Goal: Transaction & Acquisition: Purchase product/service

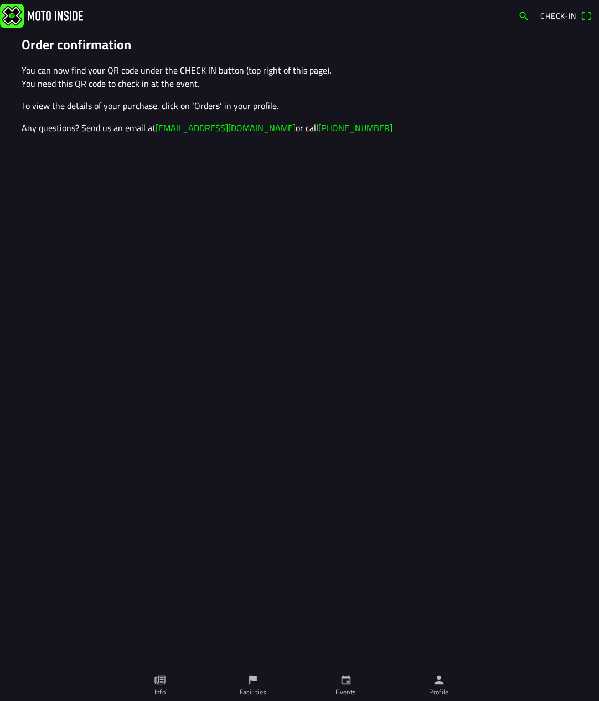
click at [551, 13] on span "Check-in" at bounding box center [558, 16] width 36 height 12
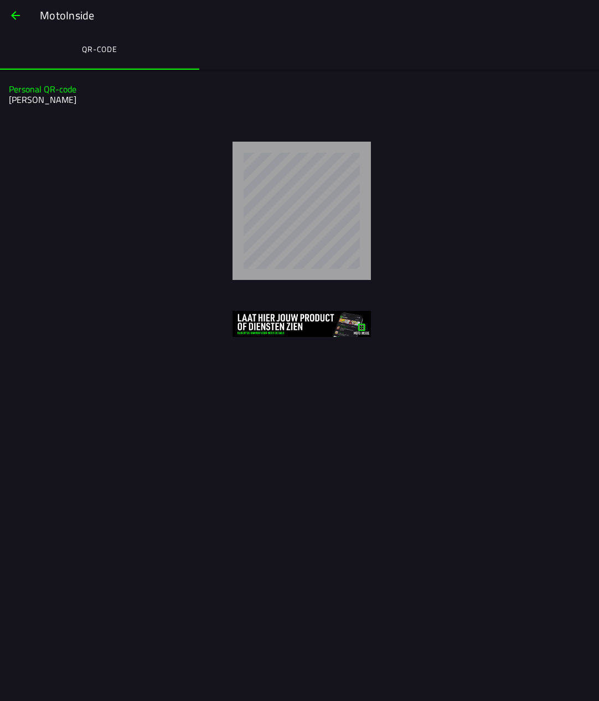
click at [15, 13] on span "button" at bounding box center [15, 15] width 13 height 27
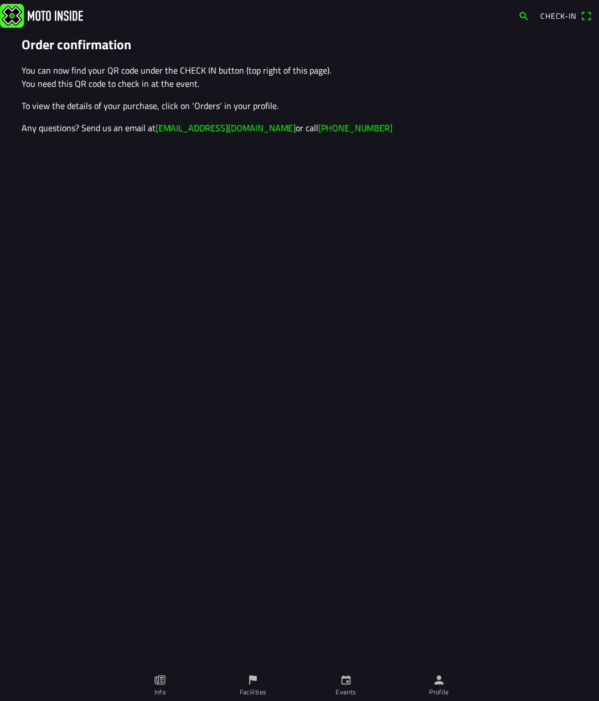
click at [351, 683] on icon "calendar" at bounding box center [346, 680] width 12 height 12
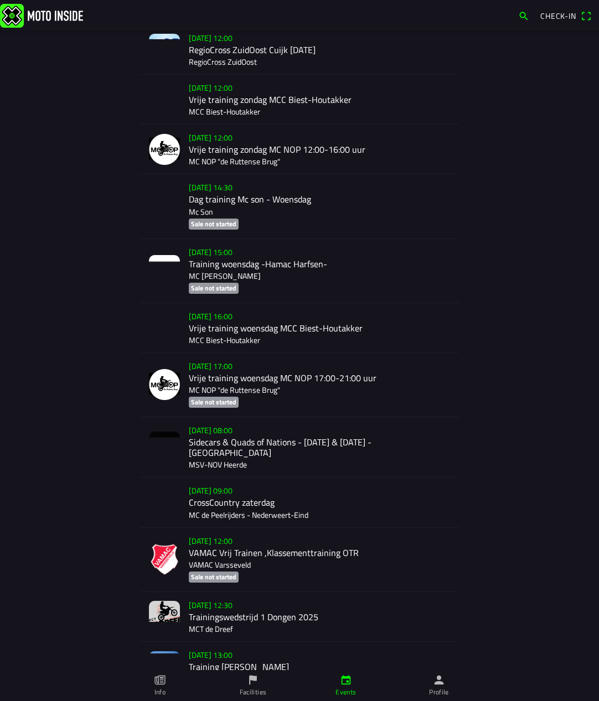
scroll to position [1131, 0]
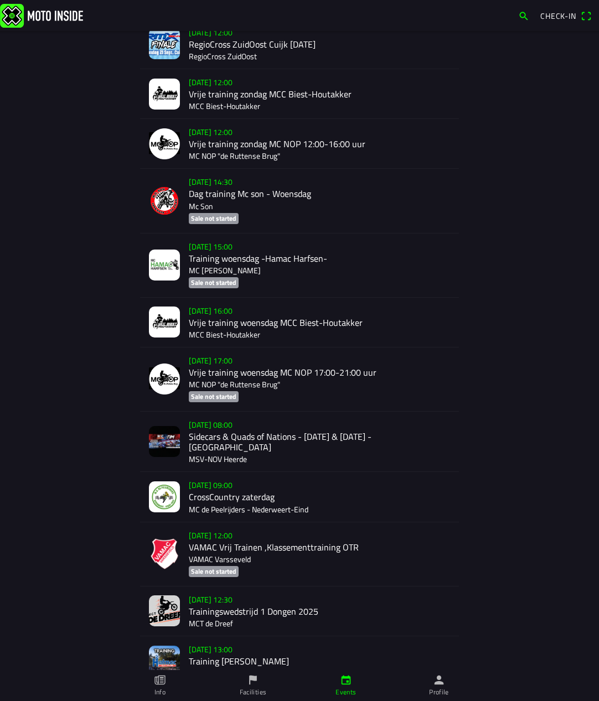
click at [231, 428] on div "[DATE] 08:00 Sidecars & Quads of Nations - [DATE] & [DATE] - Heerde MSV-NOV Hee…" at bounding box center [319, 442] width 261 height 60
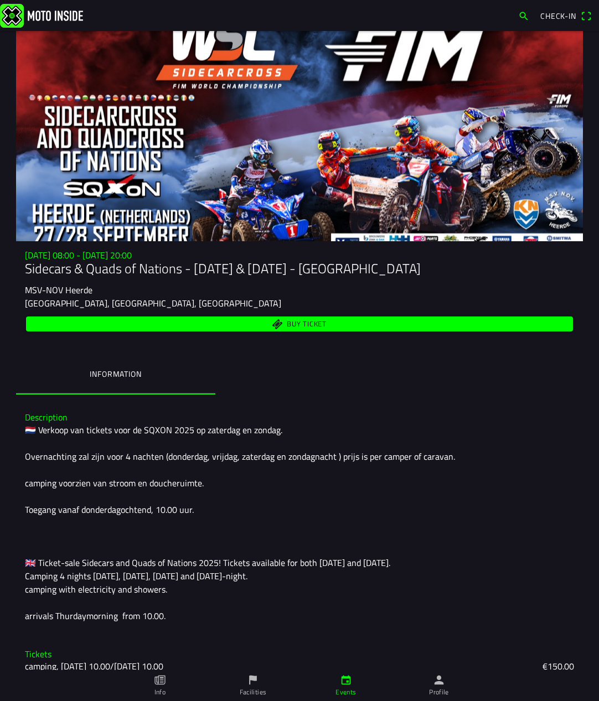
click at [302, 324] on span "Buy ticket" at bounding box center [307, 323] width 40 height 7
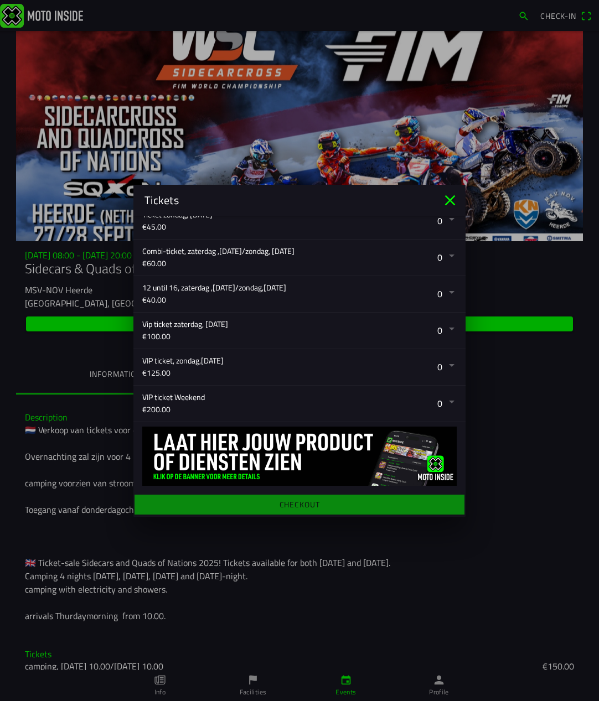
scroll to position [296, 0]
click at [452, 400] on button "button" at bounding box center [303, 404] width 323 height 36
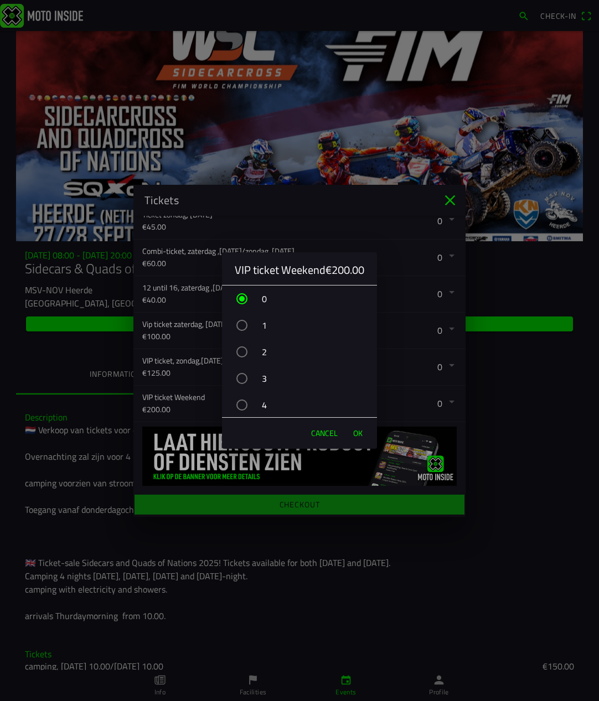
click at [242, 403] on div "button" at bounding box center [241, 405] width 11 height 11
click at [358, 431] on span "OK" at bounding box center [357, 433] width 9 height 11
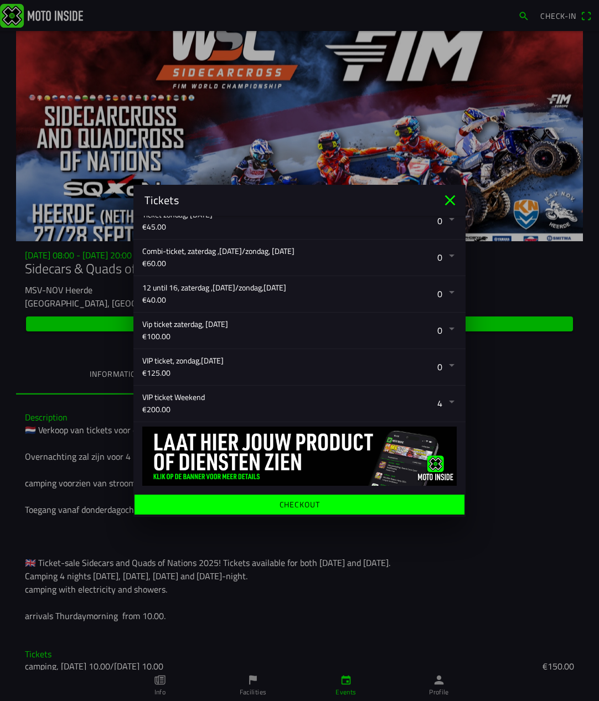
click at [315, 503] on ion-label "Checkout" at bounding box center [299, 504] width 40 height 8
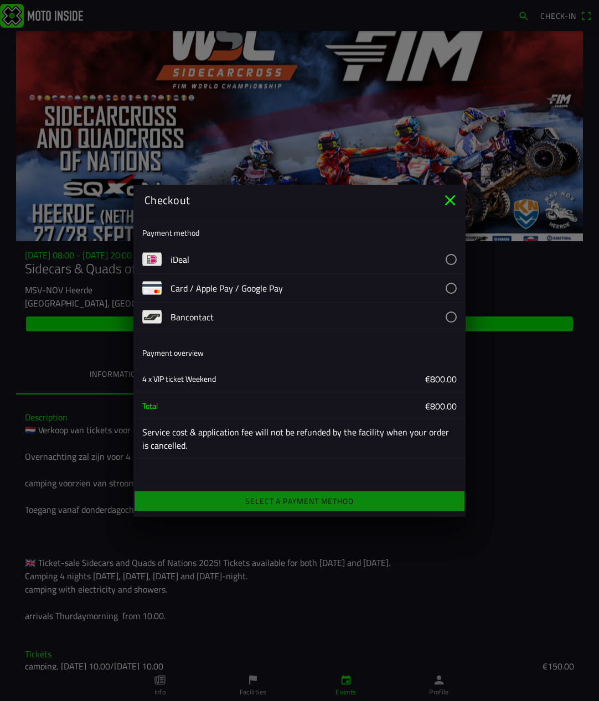
click at [453, 286] on button "button" at bounding box center [317, 288] width 295 height 28
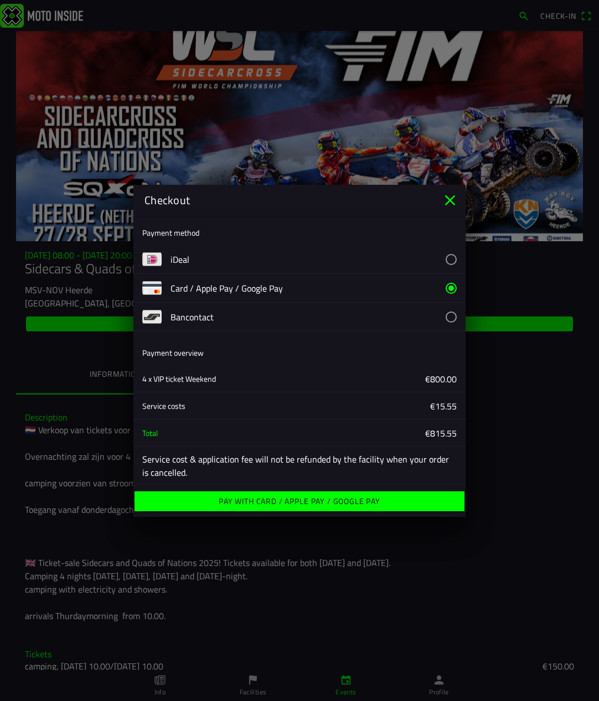
click at [334, 498] on ion-label "Pay with Card / Apple Pay / Google Pay" at bounding box center [300, 502] width 162 height 8
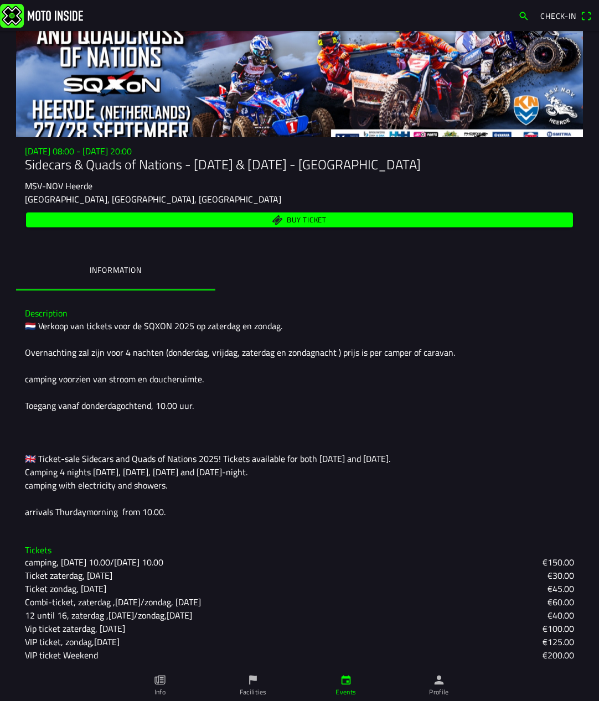
scroll to position [103, 0]
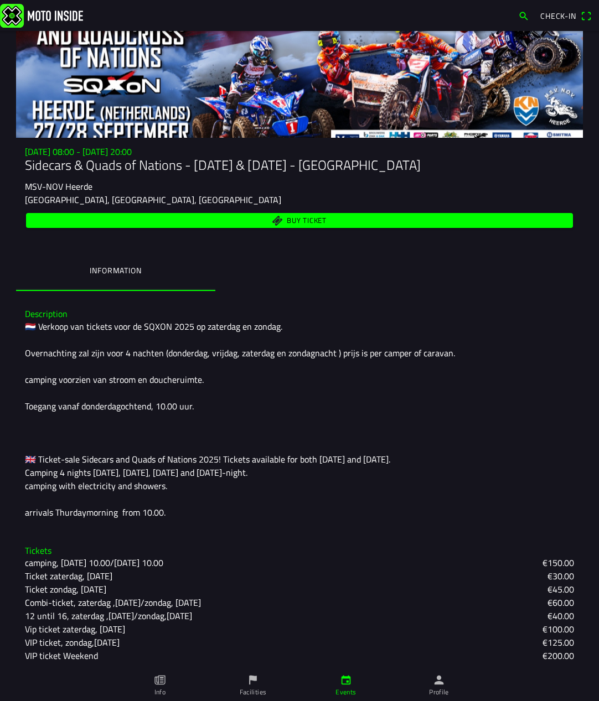
click at [255, 220] on span "Buy ticket" at bounding box center [300, 220] width 534 height 15
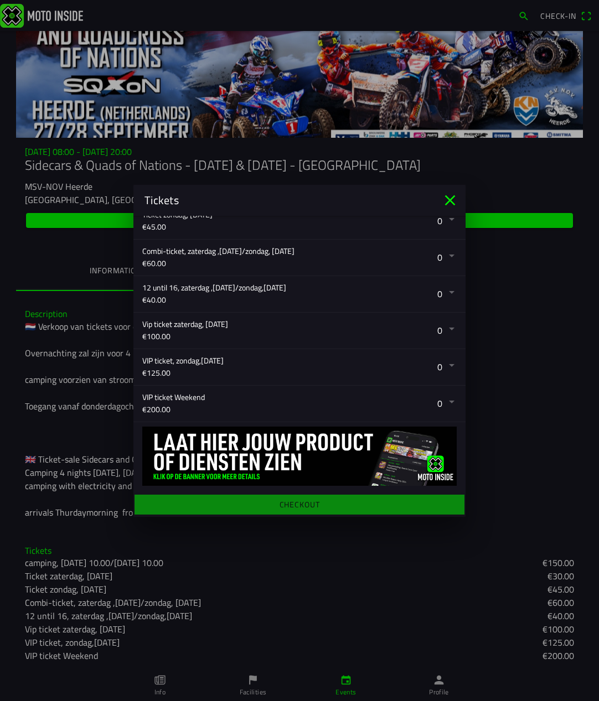
scroll to position [296, 0]
click at [450, 400] on button "button" at bounding box center [303, 404] width 323 height 36
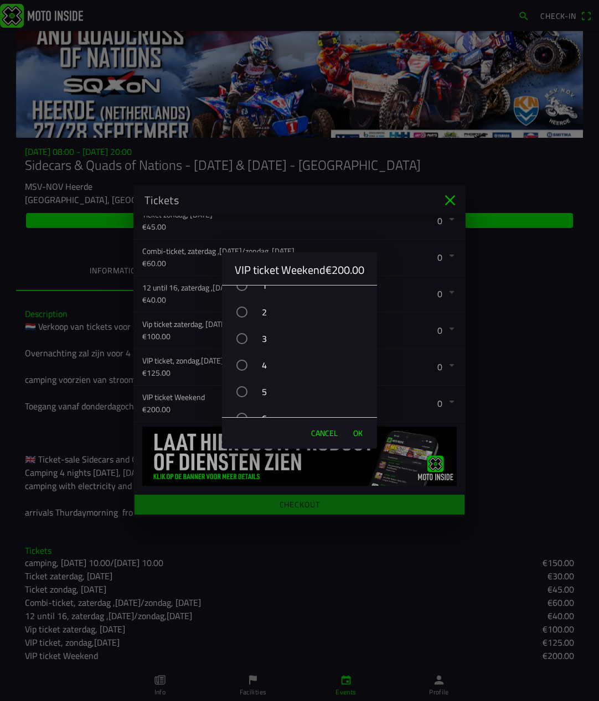
scroll to position [44, 0]
click at [243, 387] on div "button" at bounding box center [241, 387] width 11 height 11
click at [246, 360] on div "button" at bounding box center [241, 361] width 11 height 11
click at [357, 432] on span "OK" at bounding box center [357, 433] width 9 height 11
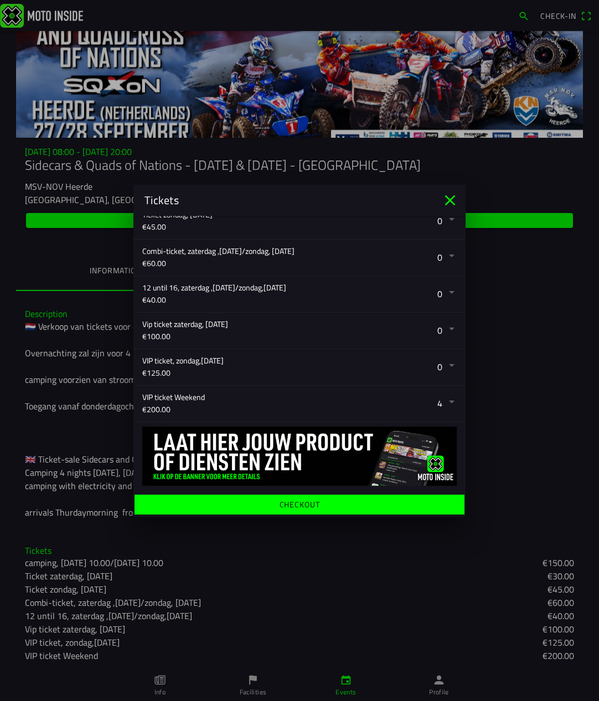
click at [337, 509] on span "Checkout" at bounding box center [299, 504] width 313 height 20
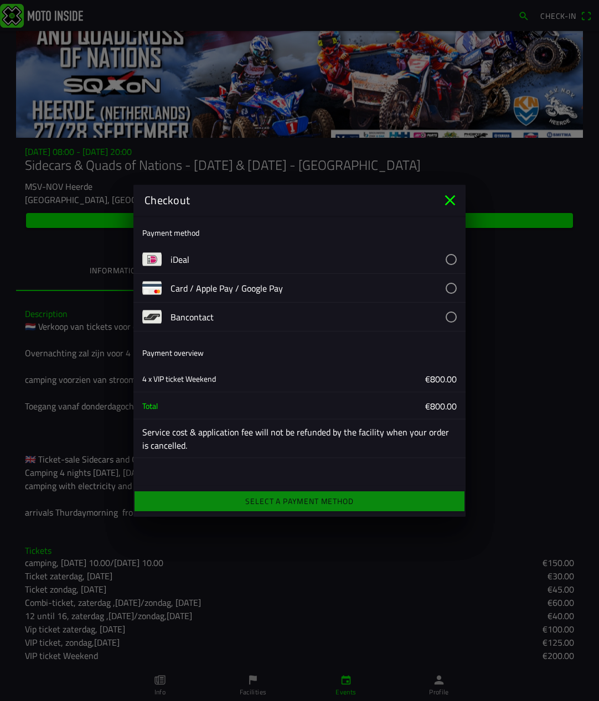
click at [452, 285] on button "button" at bounding box center [317, 288] width 295 height 28
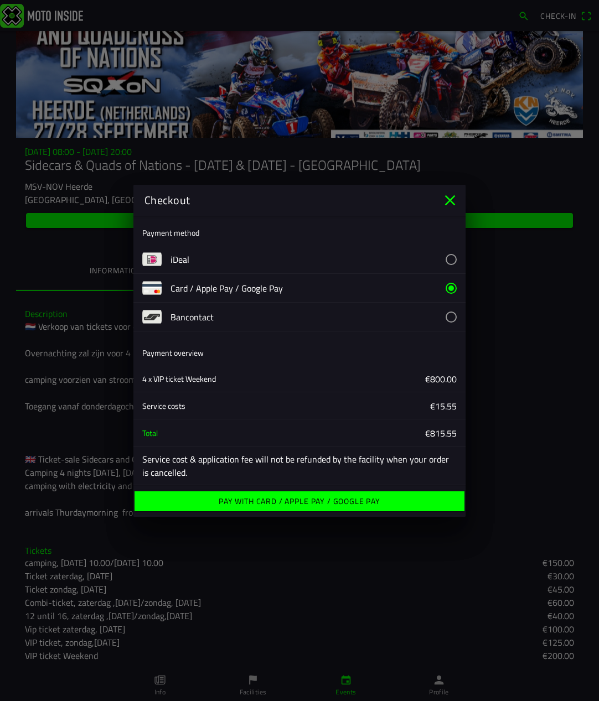
click at [339, 498] on ion-label "Pay with Card / Apple Pay / Google Pay" at bounding box center [300, 502] width 162 height 8
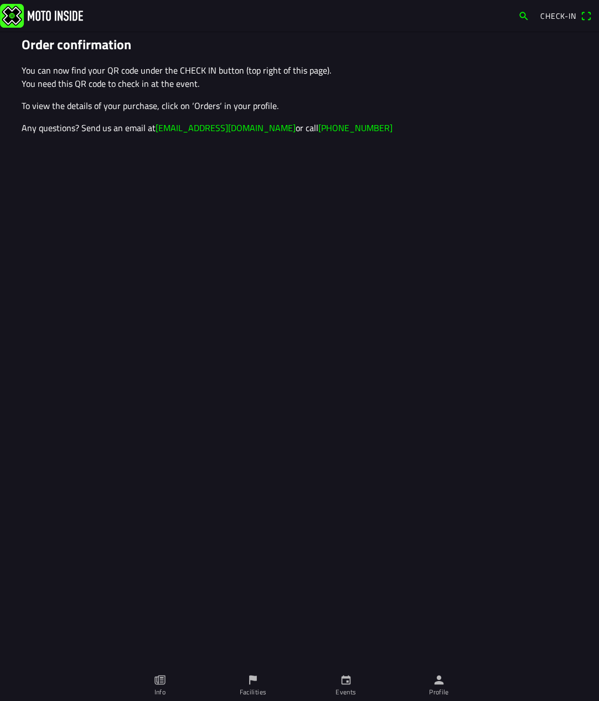
click at [558, 14] on span "Check-in" at bounding box center [558, 16] width 36 height 12
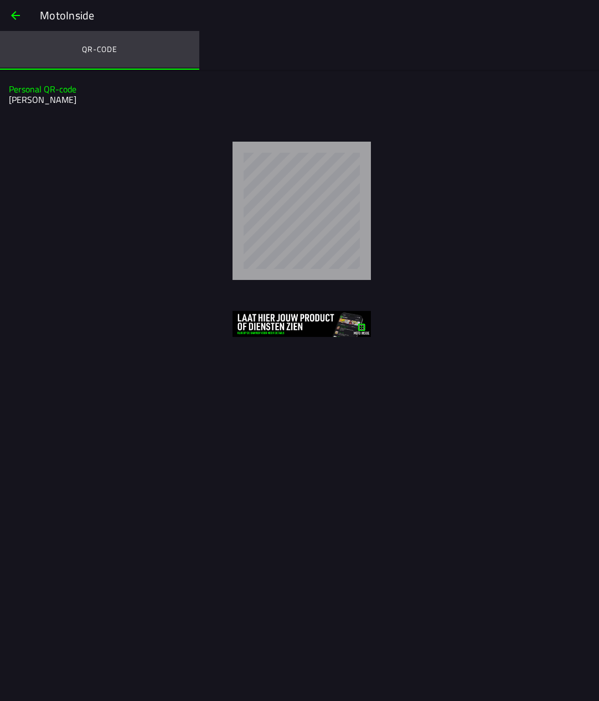
click at [98, 48] on ion-label "QR-code" at bounding box center [99, 49] width 35 height 12
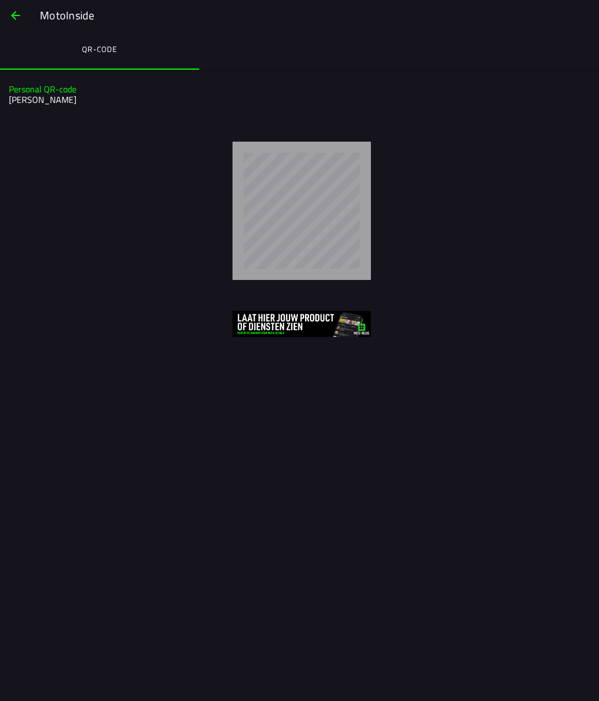
click at [39, 99] on h2 "[PERSON_NAME]" at bounding box center [298, 100] width 578 height 11
click at [0, 0] on slot "Personal QR-code" at bounding box center [0, 0] width 0 height 0
click at [12, 15] on span "button" at bounding box center [15, 15] width 13 height 27
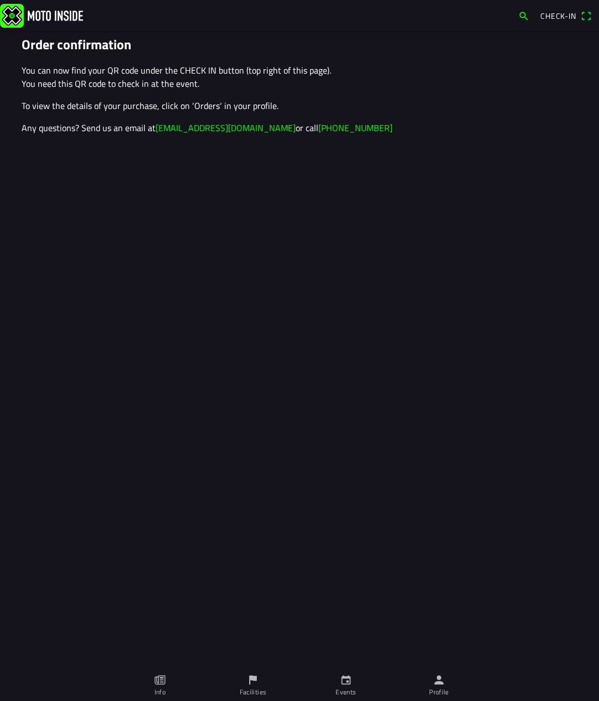
click at [17, 17] on img at bounding box center [41, 15] width 83 height 24
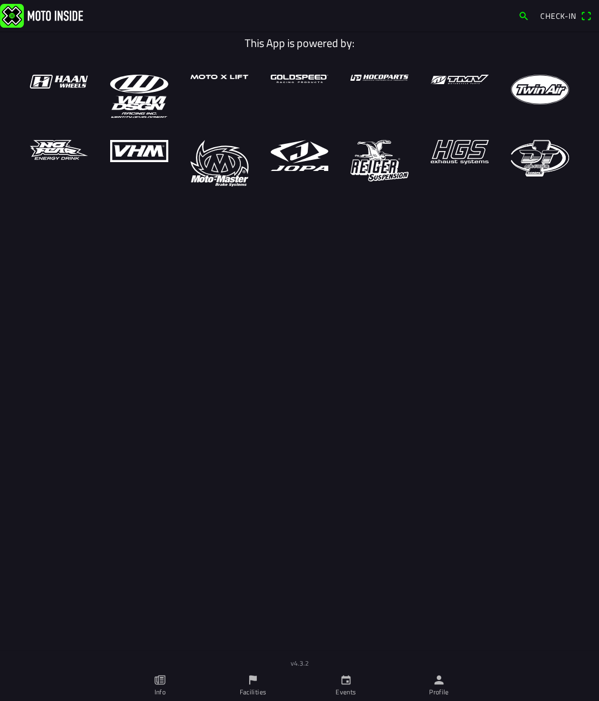
click at [551, 15] on span "Check-in" at bounding box center [558, 16] width 36 height 12
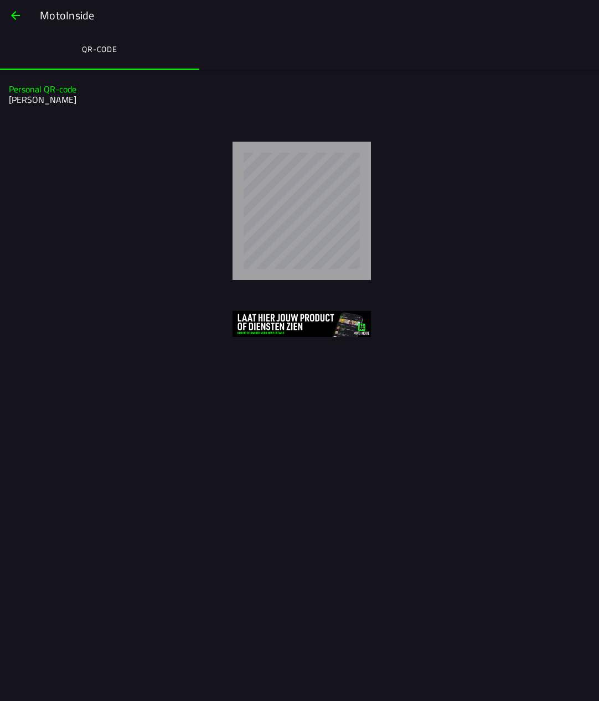
click at [0, 0] on slot "Personal QR-code" at bounding box center [0, 0] width 0 height 0
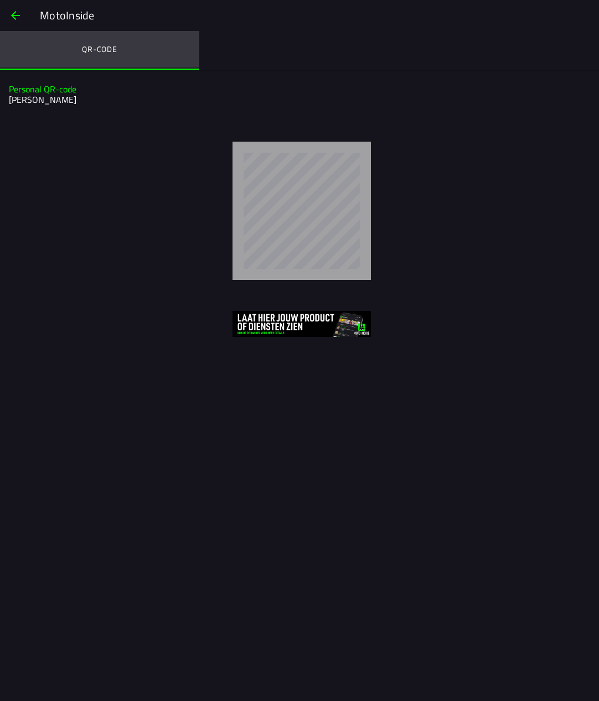
click at [100, 49] on ion-label "QR-code" at bounding box center [99, 49] width 35 height 12
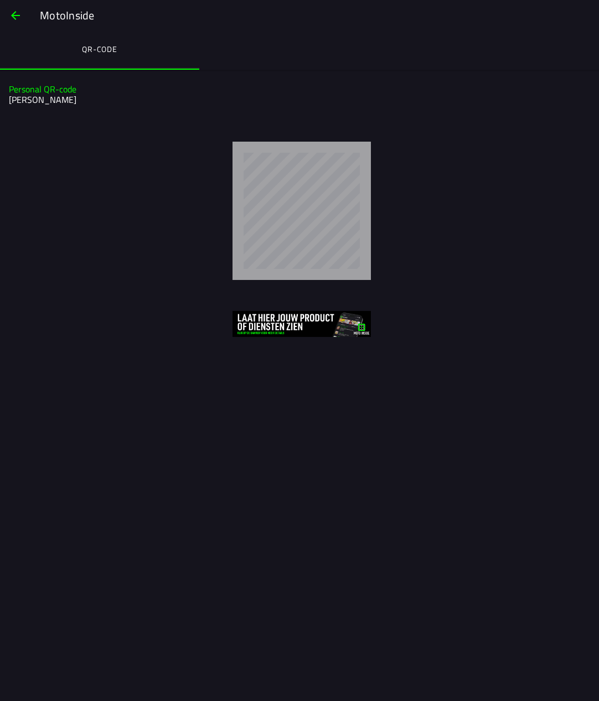
click at [14, 13] on span "button" at bounding box center [15, 15] width 13 height 27
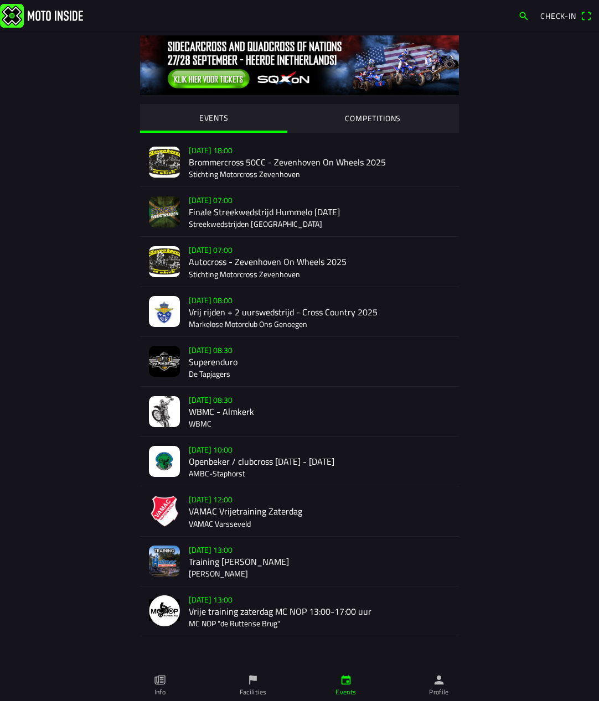
click at [585, 16] on span "Check-in" at bounding box center [565, 16] width 51 height 18
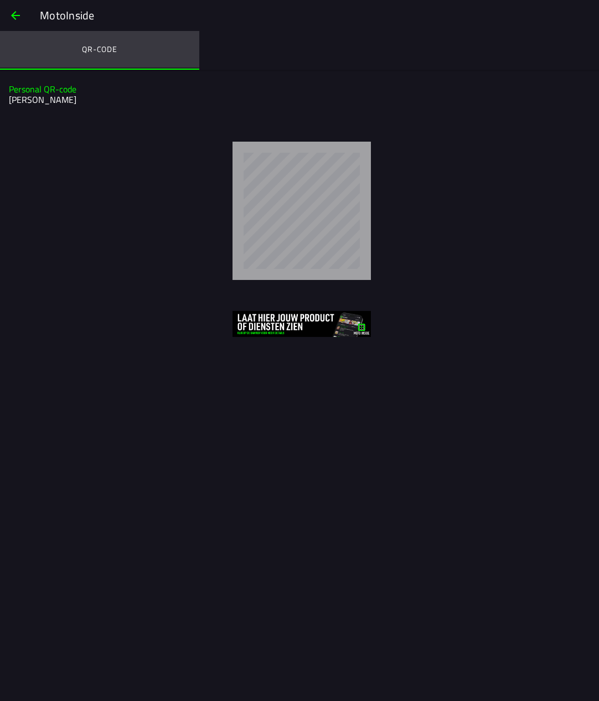
click at [112, 51] on ion-label "QR-code" at bounding box center [99, 49] width 35 height 12
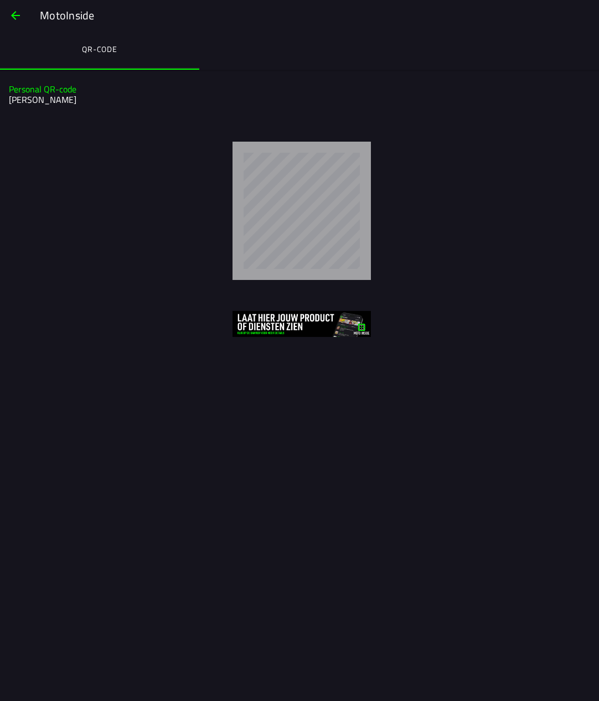
click at [17, 15] on span "button" at bounding box center [15, 15] width 13 height 27
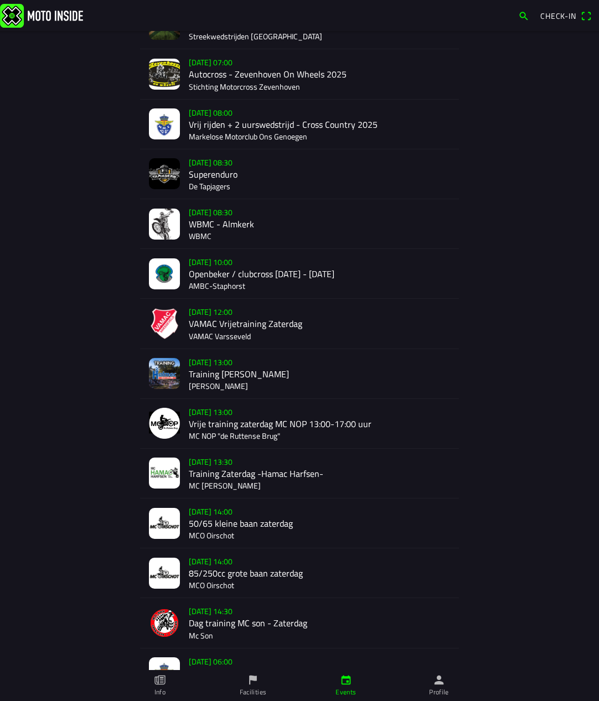
scroll to position [190, 0]
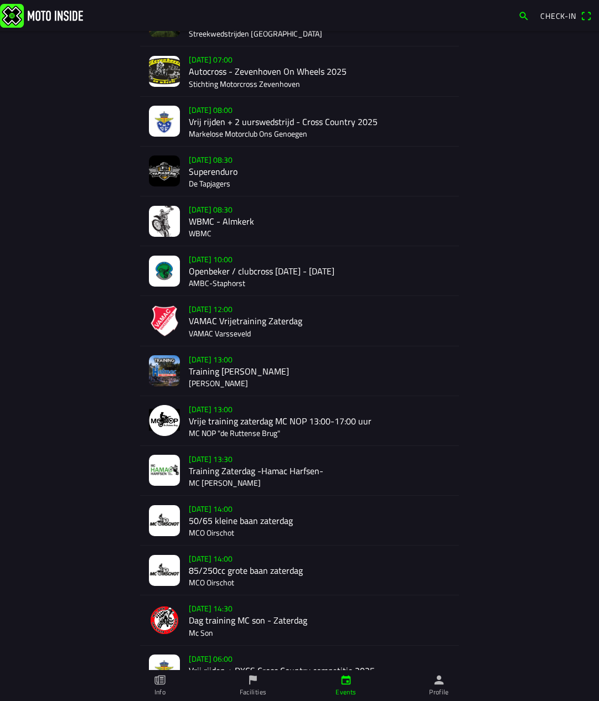
click at [164, 677] on icon "paper" at bounding box center [160, 680] width 12 height 12
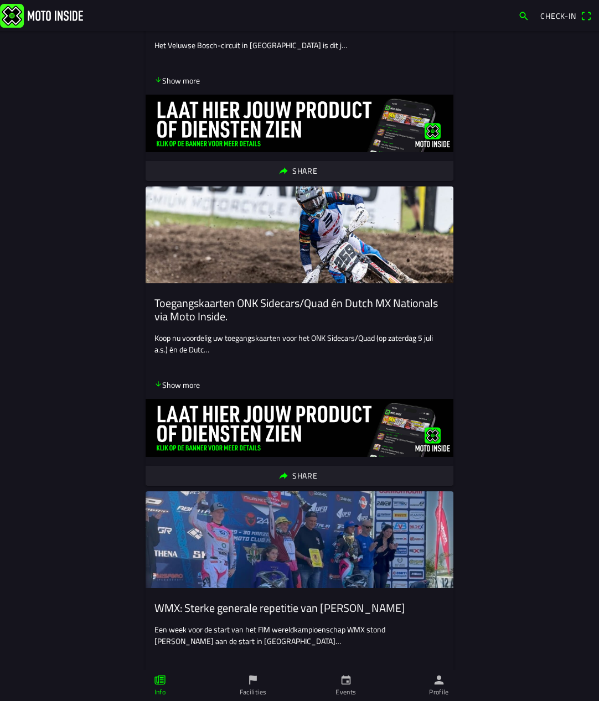
scroll to position [284, 0]
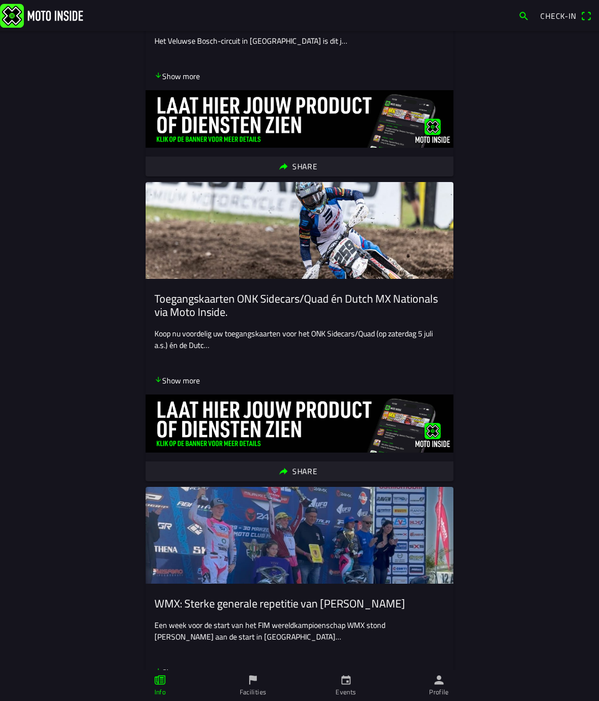
click at [251, 683] on icon "flag" at bounding box center [253, 680] width 12 height 12
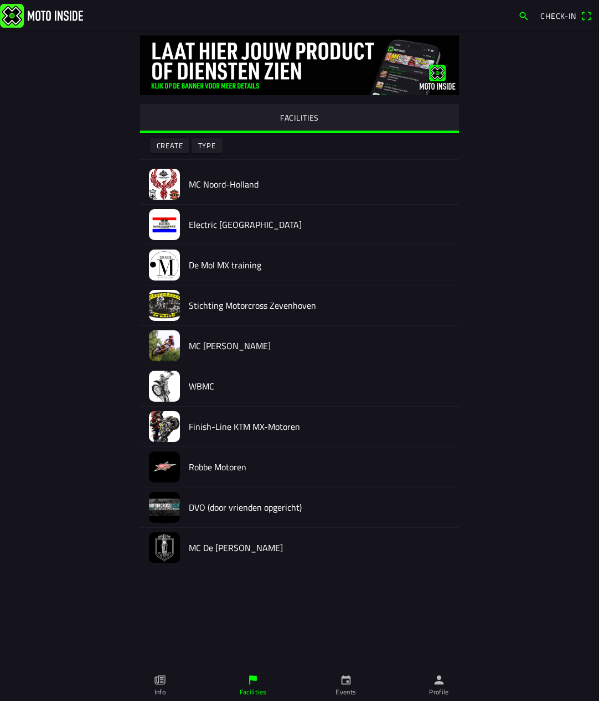
click at [438, 683] on icon "person" at bounding box center [438, 680] width 9 height 9
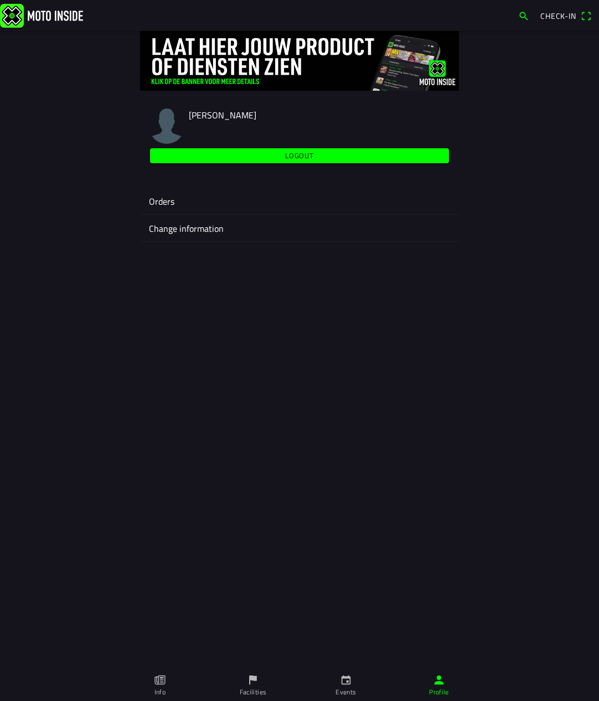
click at [561, 14] on span "Check-in" at bounding box center [558, 16] width 36 height 12
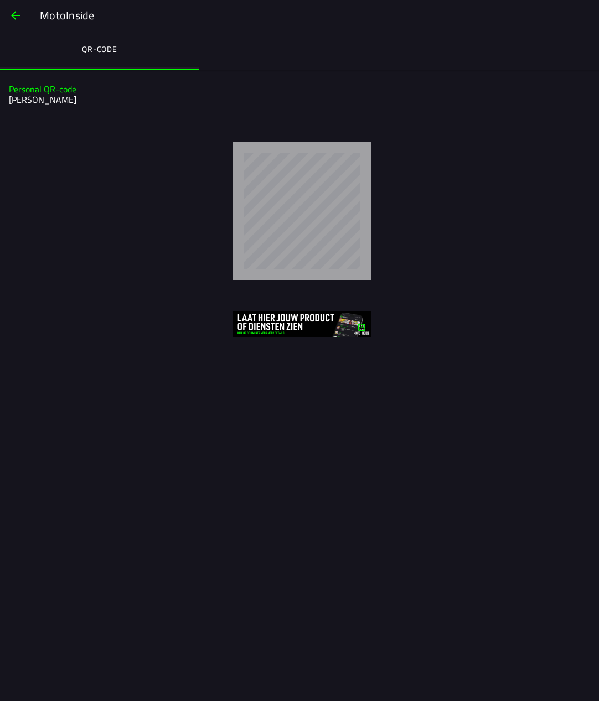
click at [0, 0] on slot "Personal QR-code" at bounding box center [0, 0] width 0 height 0
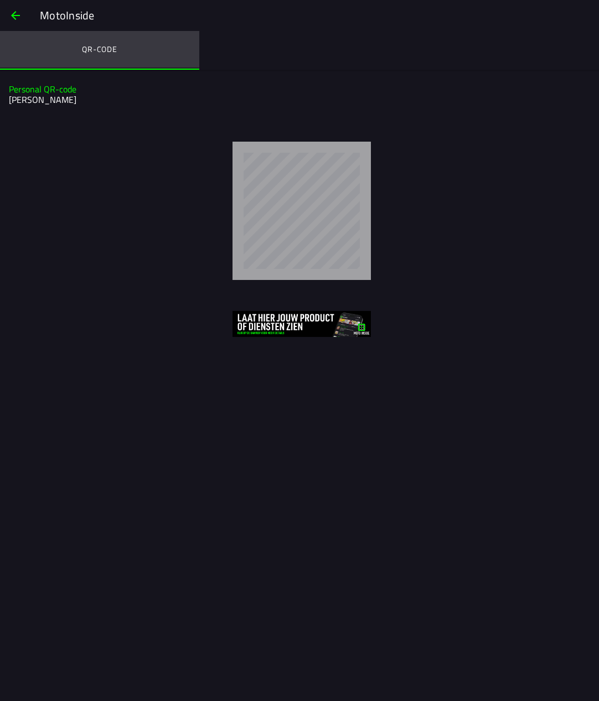
click at [91, 46] on ion-label "QR-code" at bounding box center [99, 49] width 35 height 12
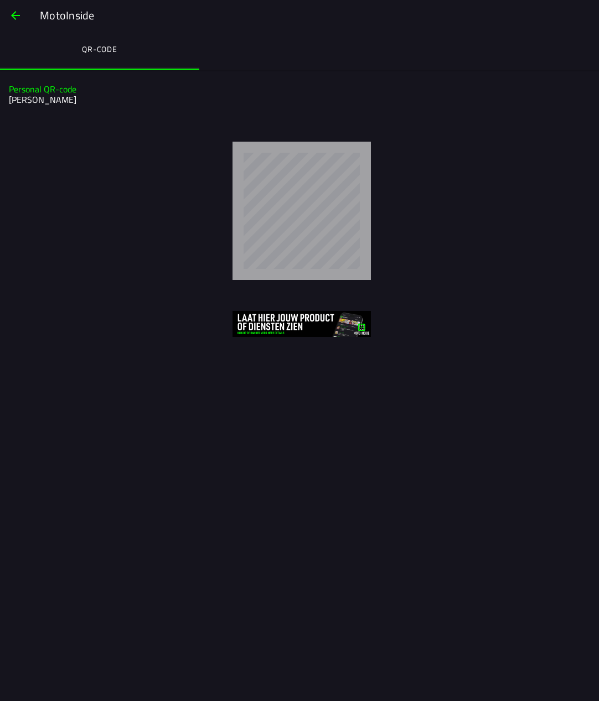
click at [10, 15] on span "button" at bounding box center [15, 15] width 13 height 27
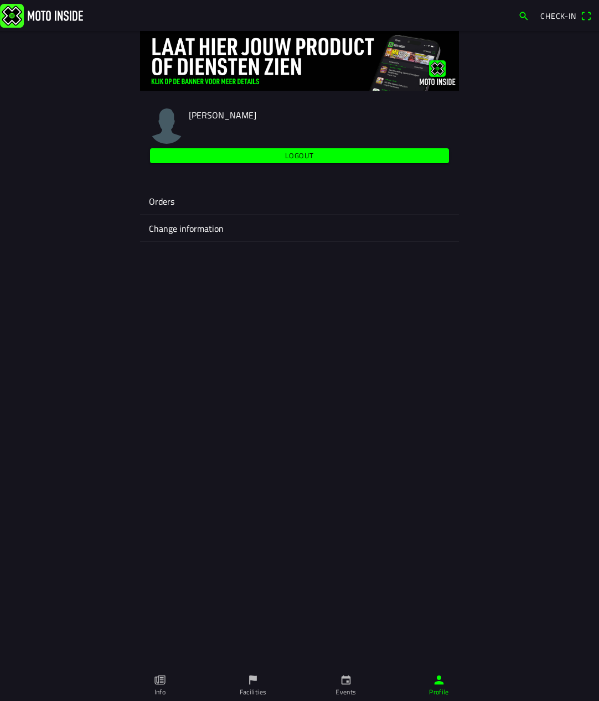
click at [163, 200] on ion-label "Orders" at bounding box center [299, 201] width 301 height 13
